Goal: Information Seeking & Learning: Learn about a topic

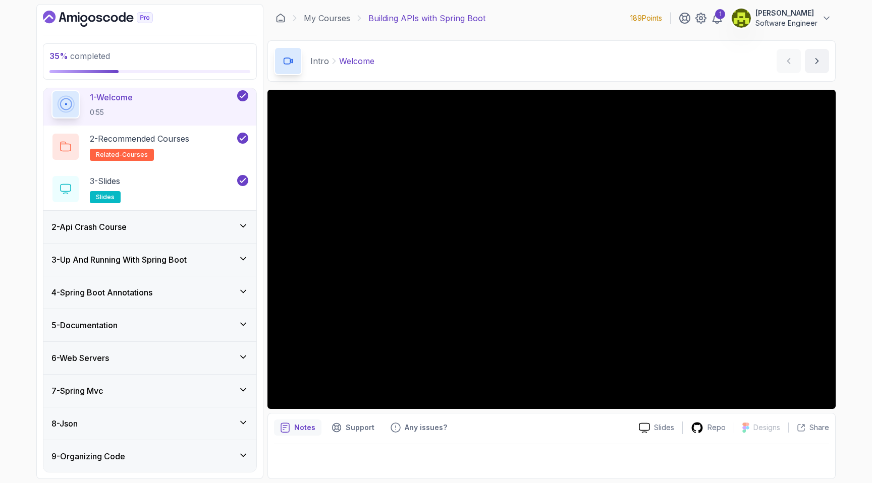
scroll to position [71, 0]
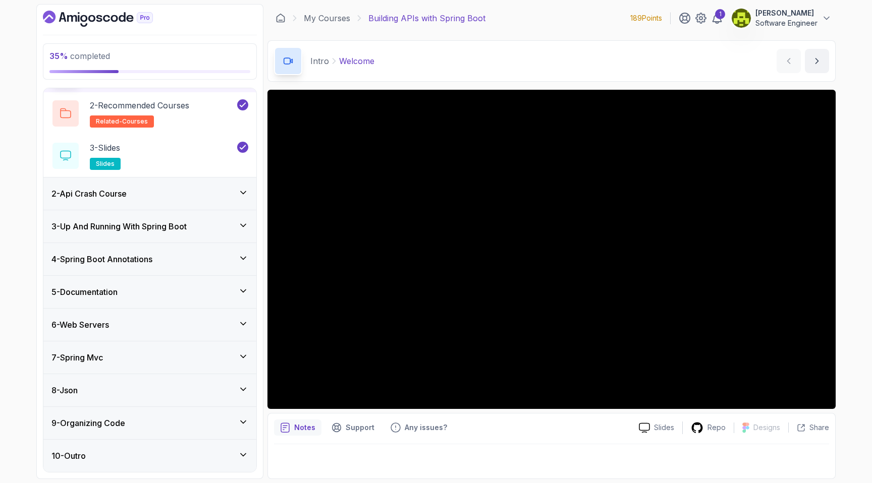
click at [184, 329] on div "6 - Web Servers" at bounding box center [149, 325] width 197 height 12
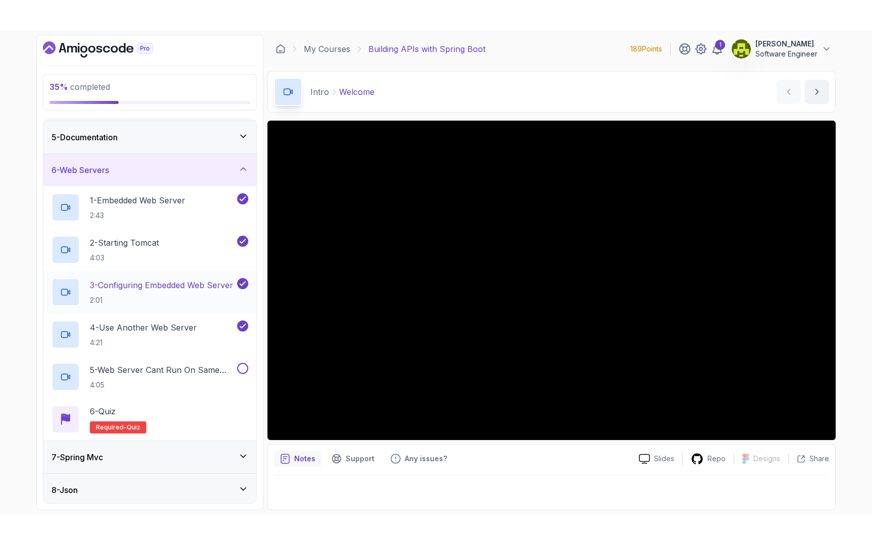
scroll to position [135, 0]
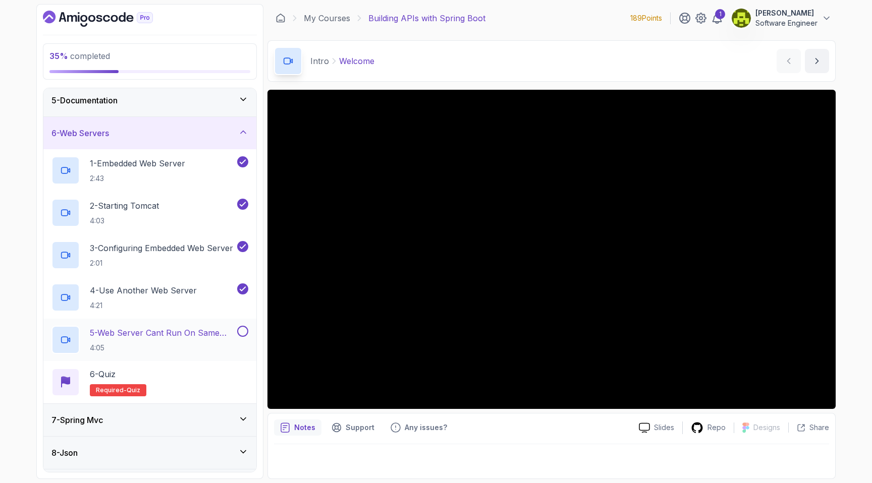
click at [176, 335] on p "5 - Web Server Cant Run On Same Port" at bounding box center [162, 333] width 145 height 12
